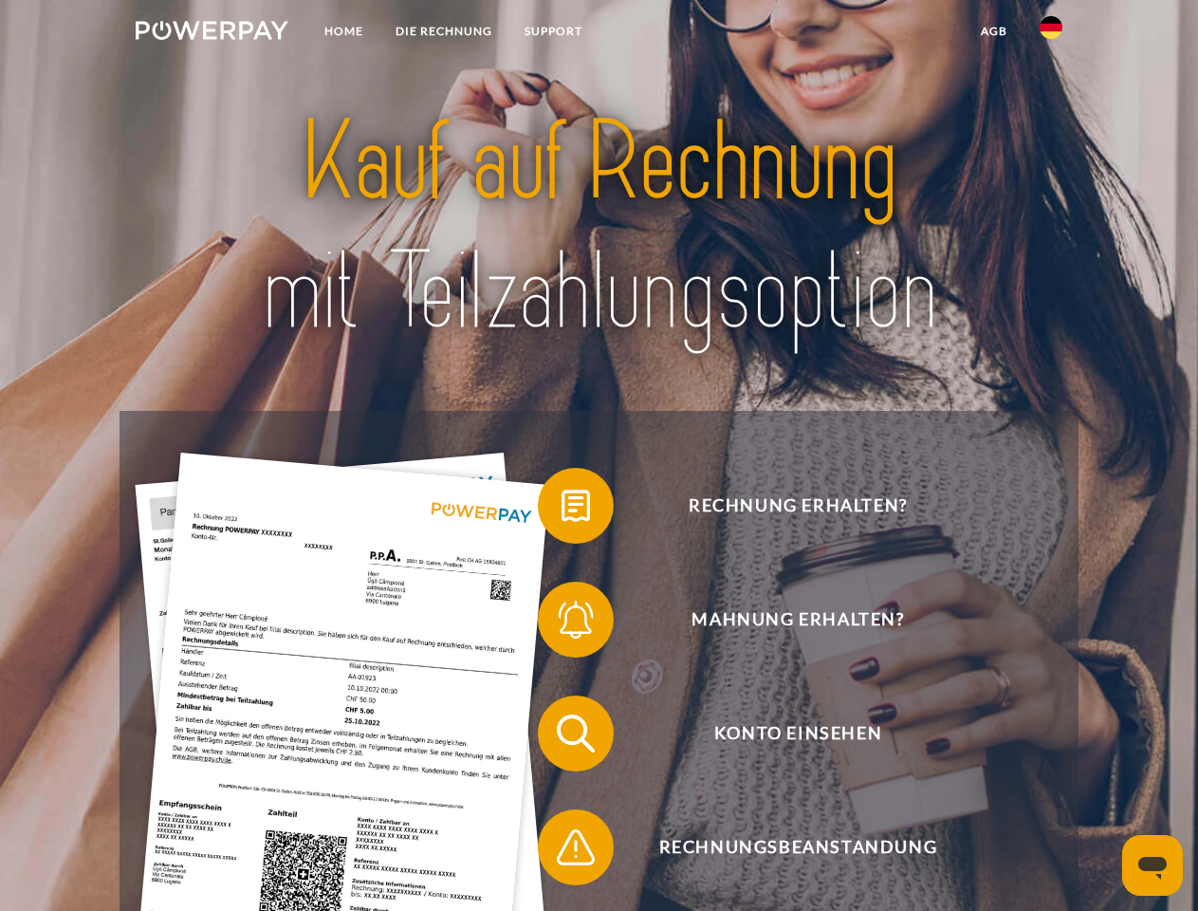
click at [212, 33] on img at bounding box center [212, 30] width 153 height 19
click at [1051, 33] on img at bounding box center [1051, 27] width 23 height 23
click at [993, 31] on link "agb" at bounding box center [994, 31] width 59 height 34
click at [562, 510] on span at bounding box center [547, 505] width 95 height 95
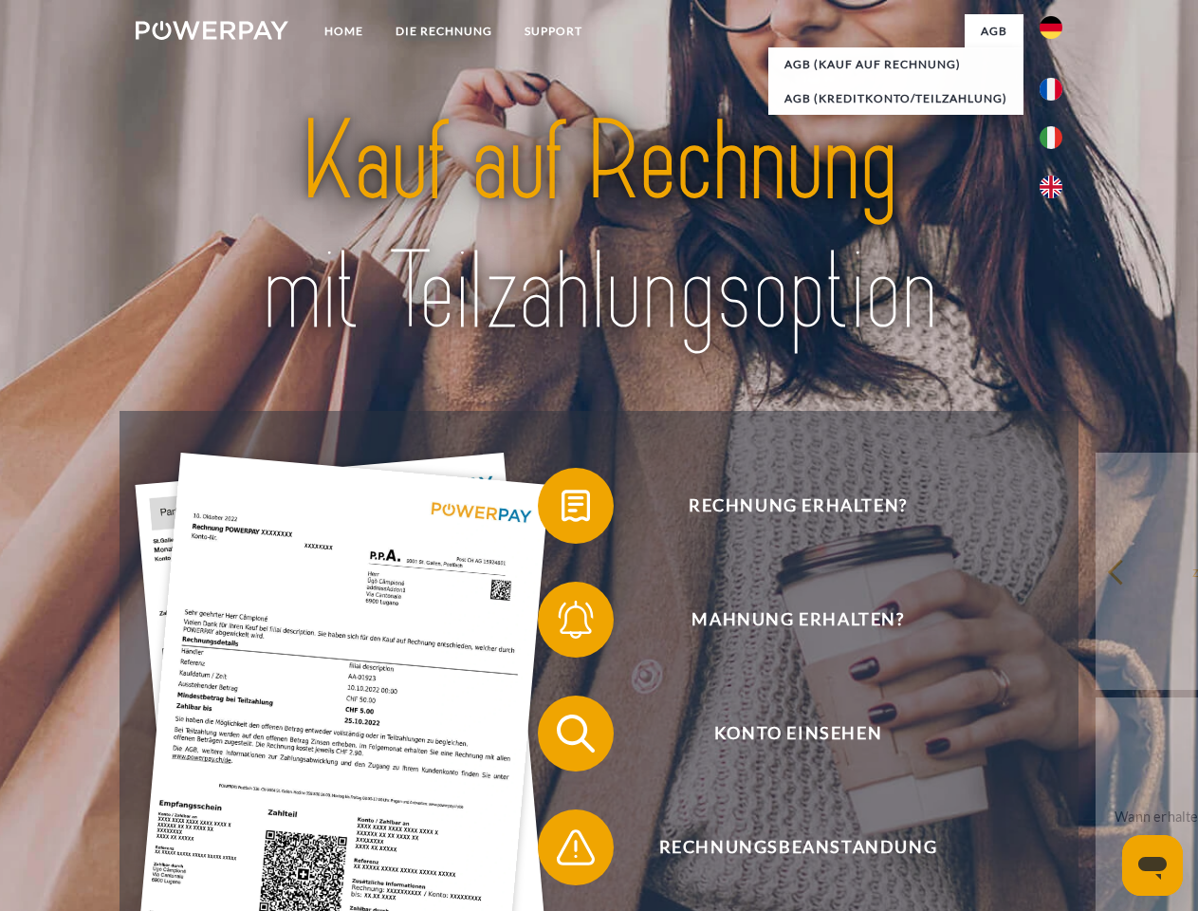
click at [562, 623] on span at bounding box center [547, 619] width 95 height 95
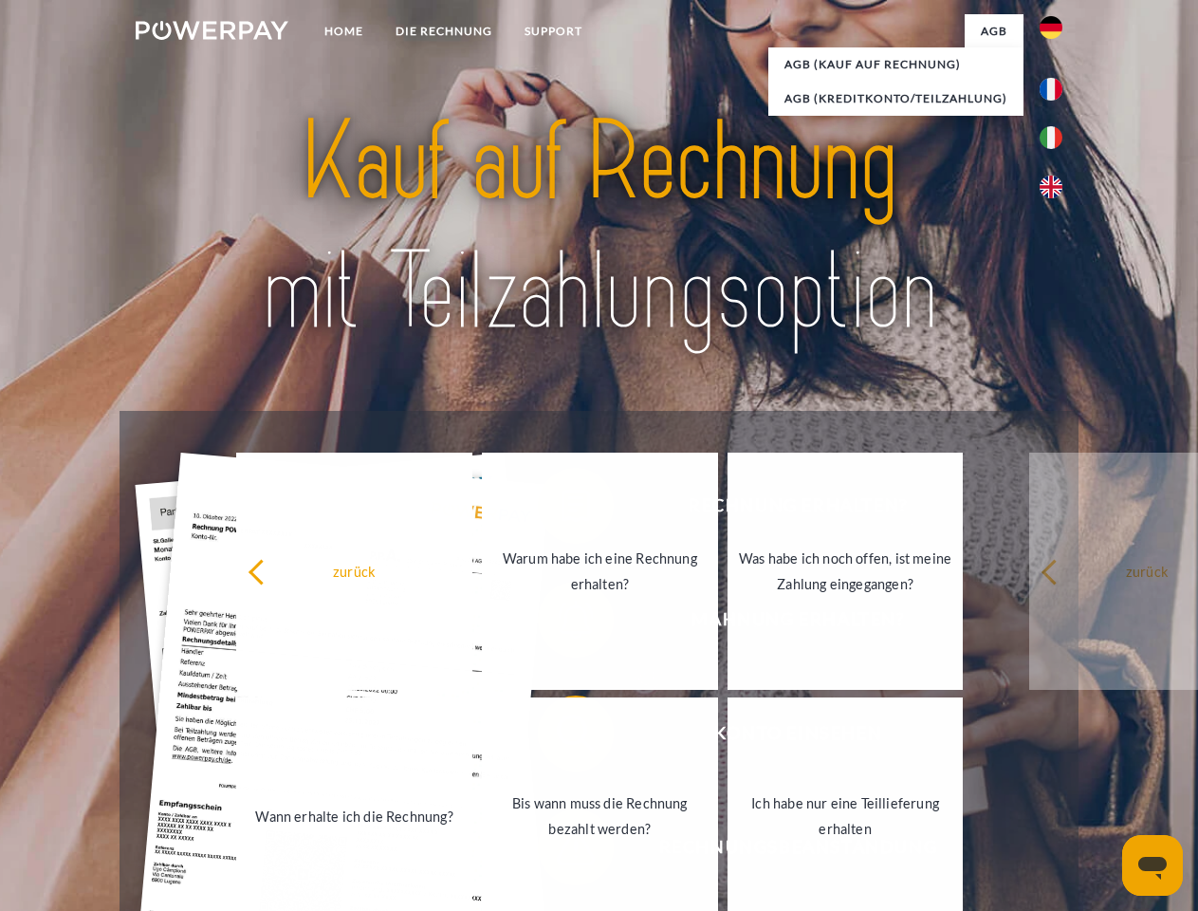
click at [562, 737] on link "Bis wann muss die Rechnung bezahlt werden?" at bounding box center [600, 815] width 236 height 237
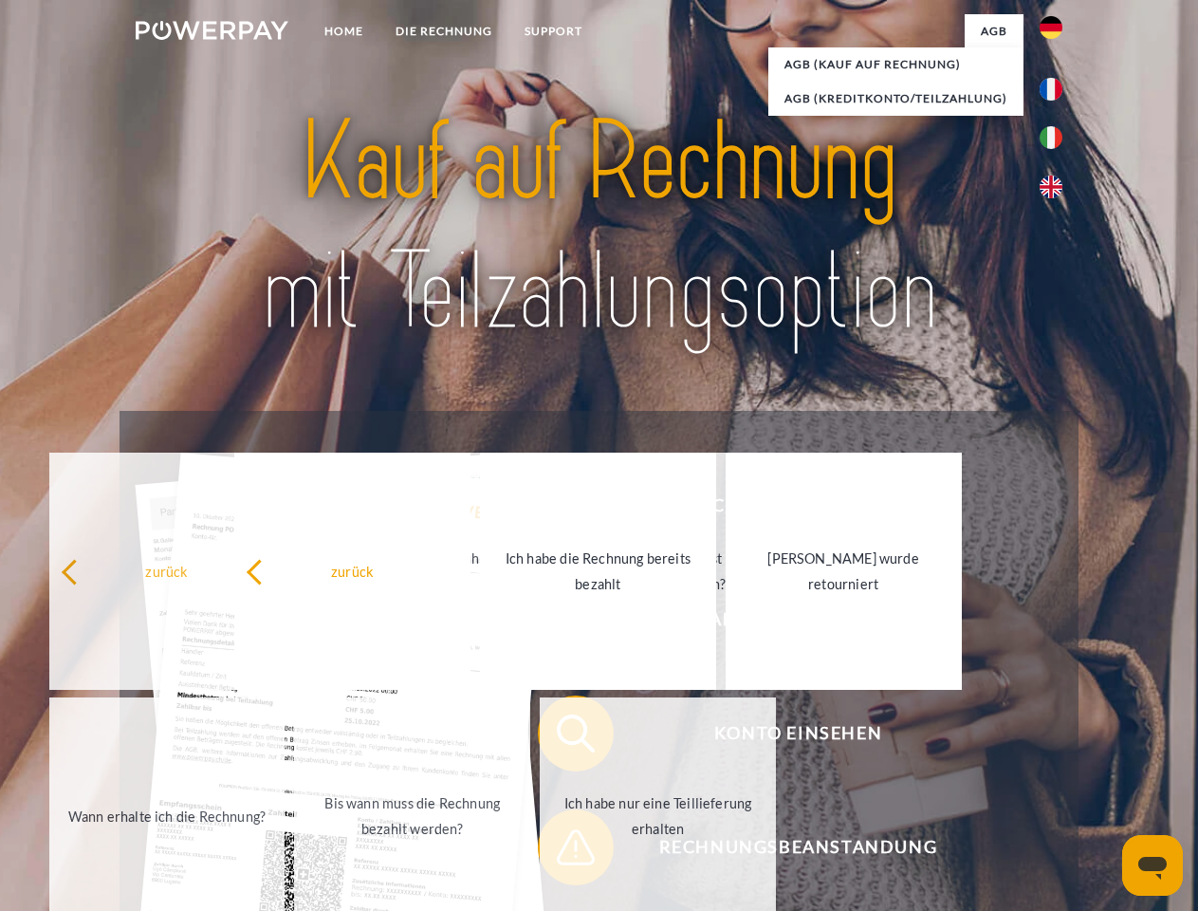
click at [562, 851] on span at bounding box center [547, 847] width 95 height 95
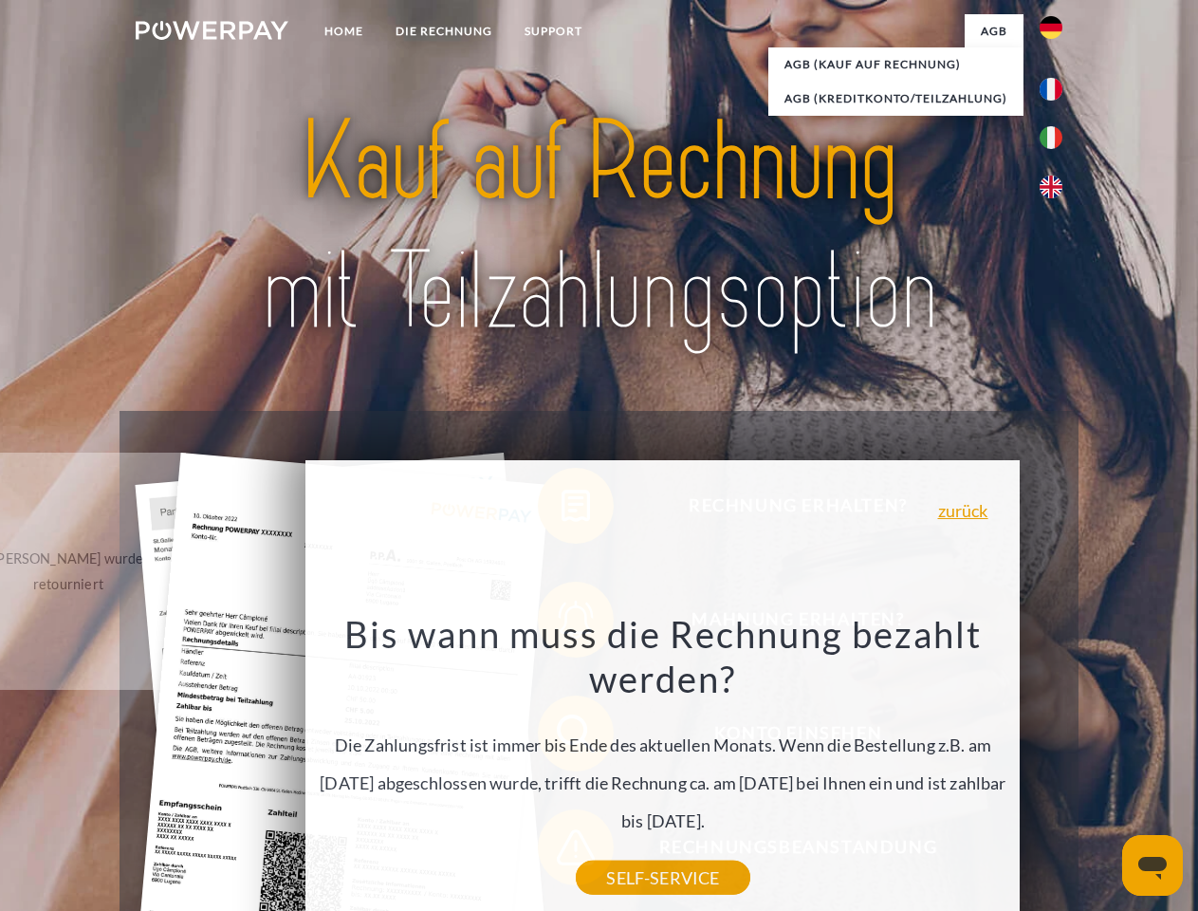
click at [1153, 865] on icon "Messaging-Fenster öffnen" at bounding box center [1153, 868] width 28 height 23
